Goal: Task Accomplishment & Management: Use online tool/utility

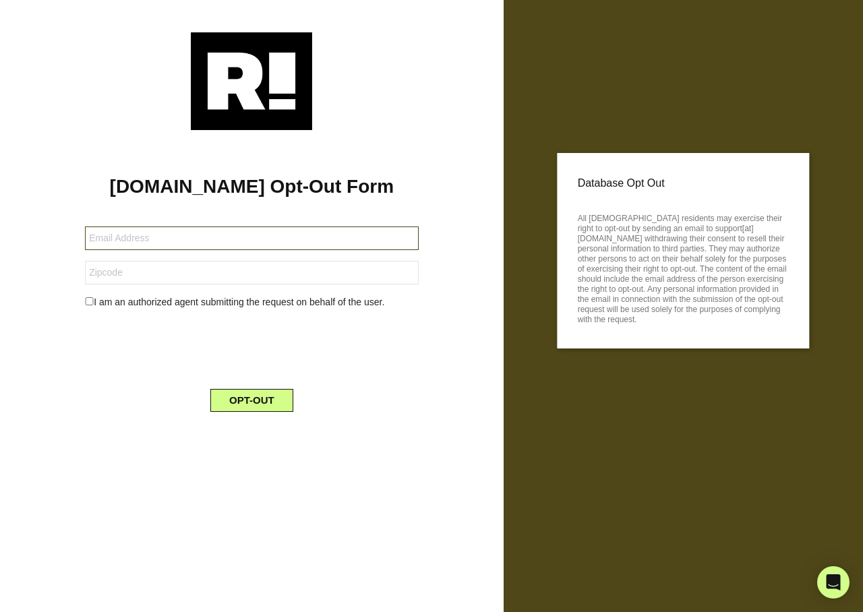
type input "[EMAIL_ADDRESS][DOMAIN_NAME]"
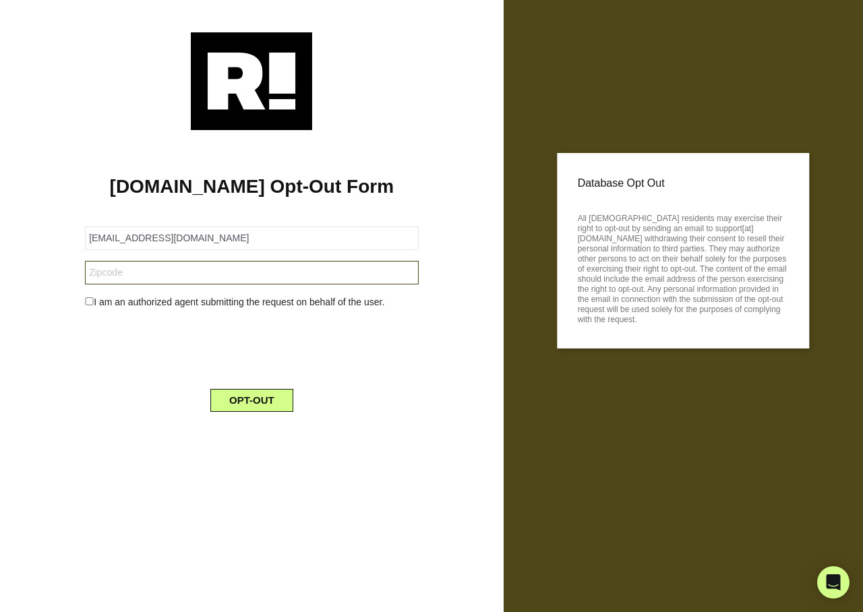
type input "77807"
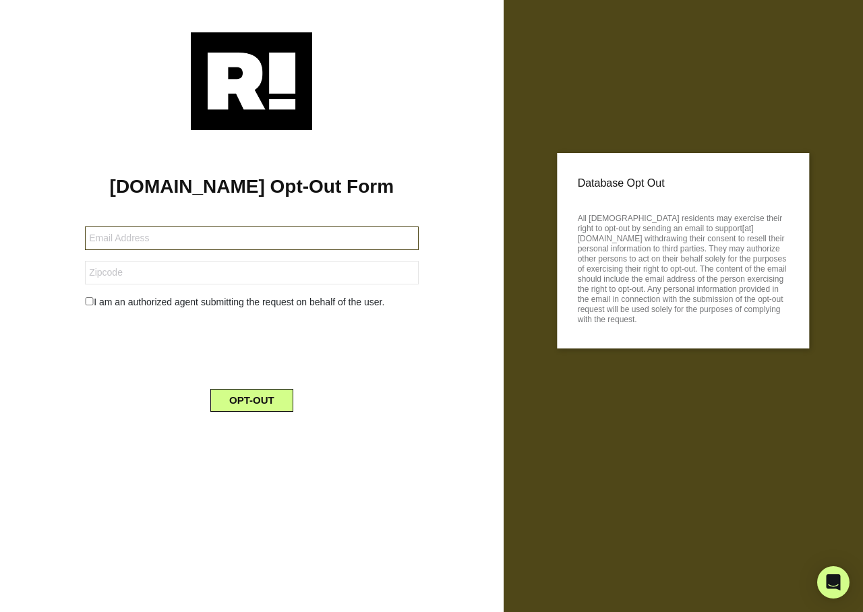
type input "[EMAIL_ADDRESS][DOMAIN_NAME]"
type input "79424"
